Goal: Task Accomplishment & Management: Manage account settings

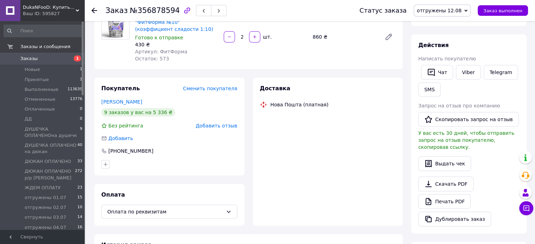
scroll to position [77, 0]
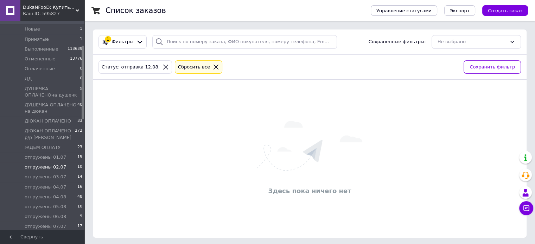
scroll to position [70, 0]
click at [37, 119] on span "ЖДЕМ ОПЛАТУ" at bounding box center [43, 118] width 36 height 6
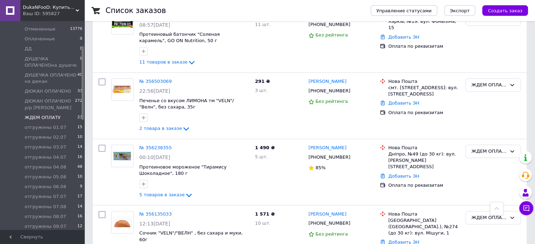
scroll to position [474, 0]
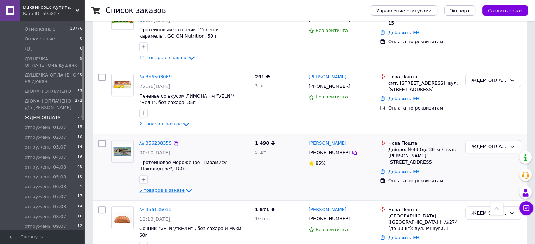
click at [185, 187] on icon at bounding box center [189, 191] width 8 height 8
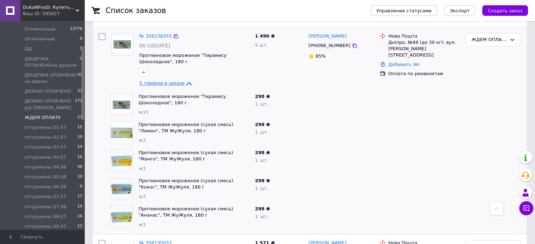
scroll to position [544, 0]
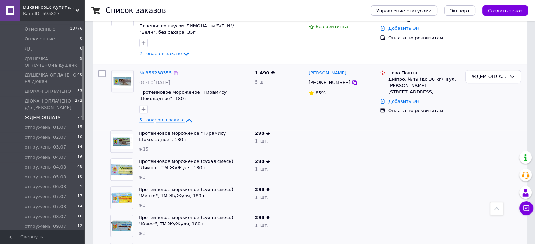
click at [186, 119] on icon at bounding box center [189, 121] width 6 height 4
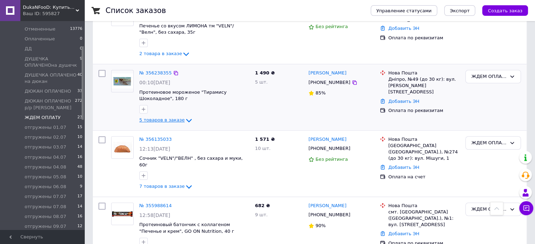
scroll to position [579, 0]
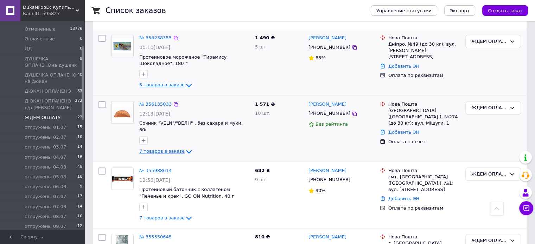
click at [185, 148] on icon at bounding box center [189, 152] width 8 height 8
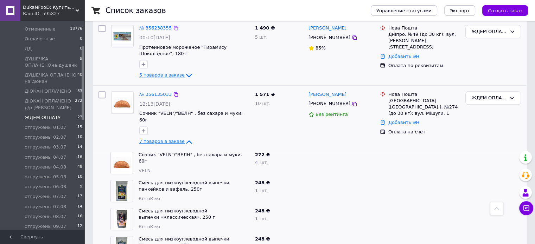
scroll to position [544, 0]
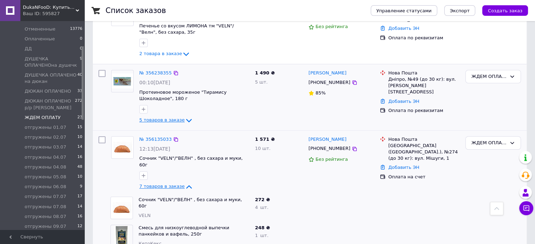
click at [185, 116] on icon at bounding box center [189, 120] width 8 height 8
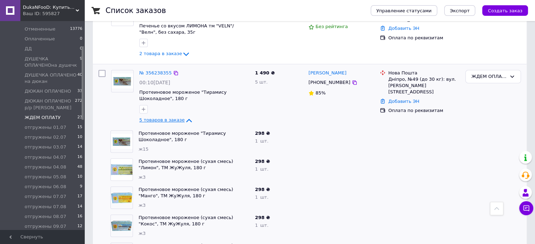
click at [186, 119] on icon at bounding box center [189, 121] width 6 height 4
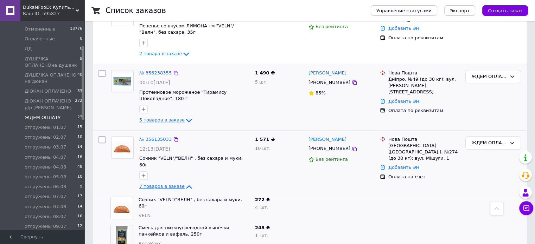
click at [185, 116] on icon at bounding box center [189, 120] width 8 height 8
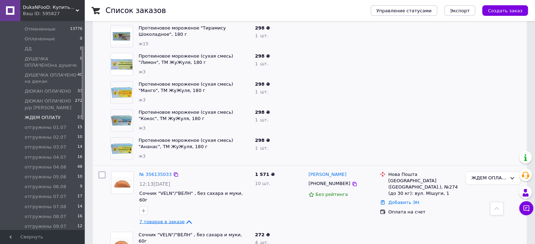
scroll to position [720, 0]
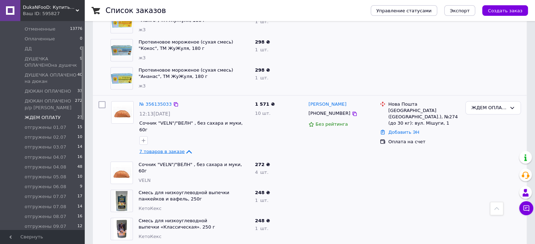
click at [185, 148] on icon at bounding box center [189, 152] width 8 height 8
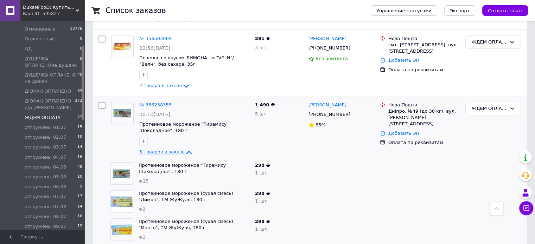
scroll to position [509, 0]
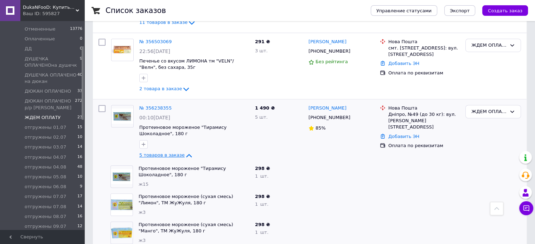
click at [186, 154] on icon at bounding box center [189, 156] width 6 height 4
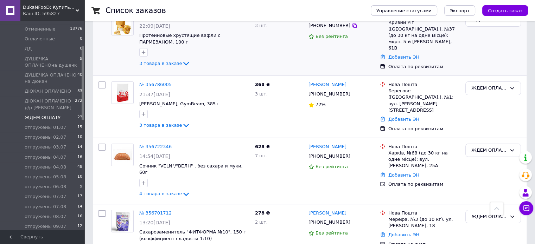
scroll to position [0, 0]
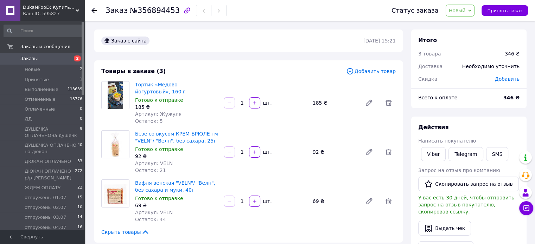
click at [465, 11] on span "Новый" at bounding box center [457, 11] width 17 height 6
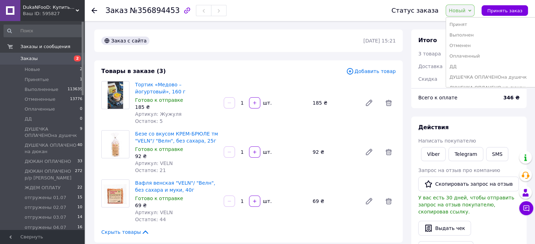
click at [467, 23] on li "Принят" at bounding box center [497, 24] width 102 height 11
